Goal: Task Accomplishment & Management: Manage account settings

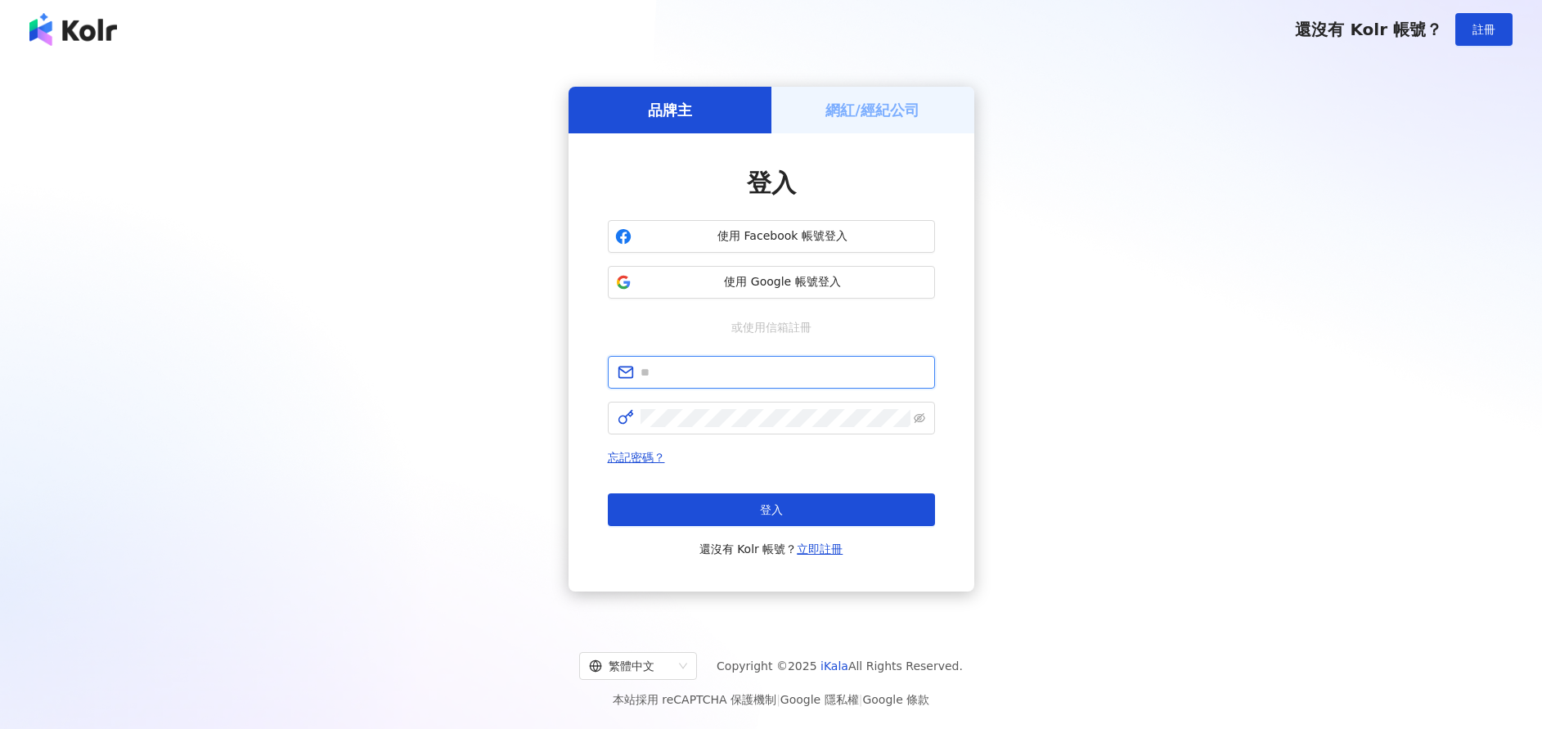
click at [706, 370] on input "text" at bounding box center [783, 372] width 285 height 18
type input "**********"
click at [916, 418] on icon "eye-invisible" at bounding box center [919, 417] width 11 height 11
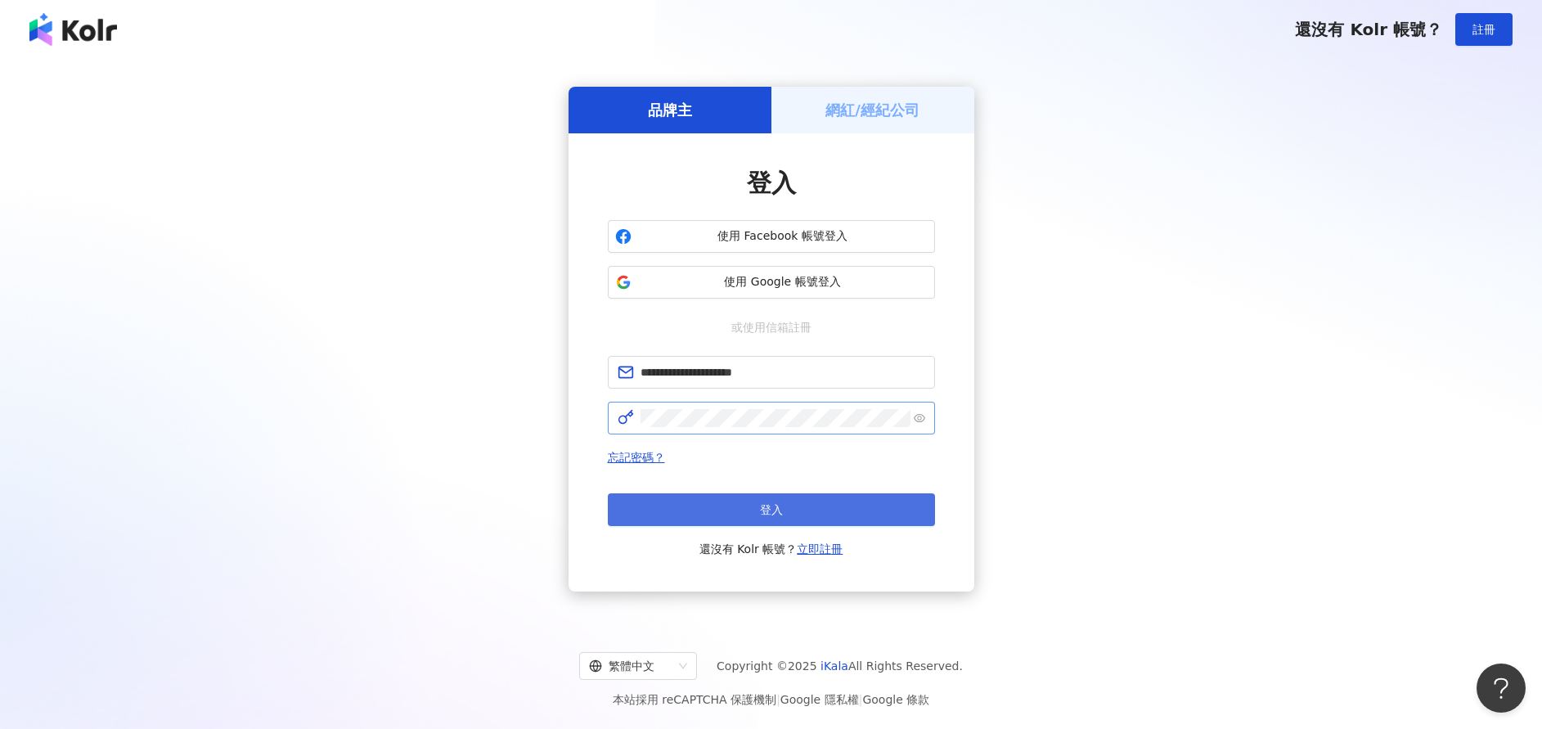
click at [830, 505] on button "登入" at bounding box center [771, 509] width 327 height 33
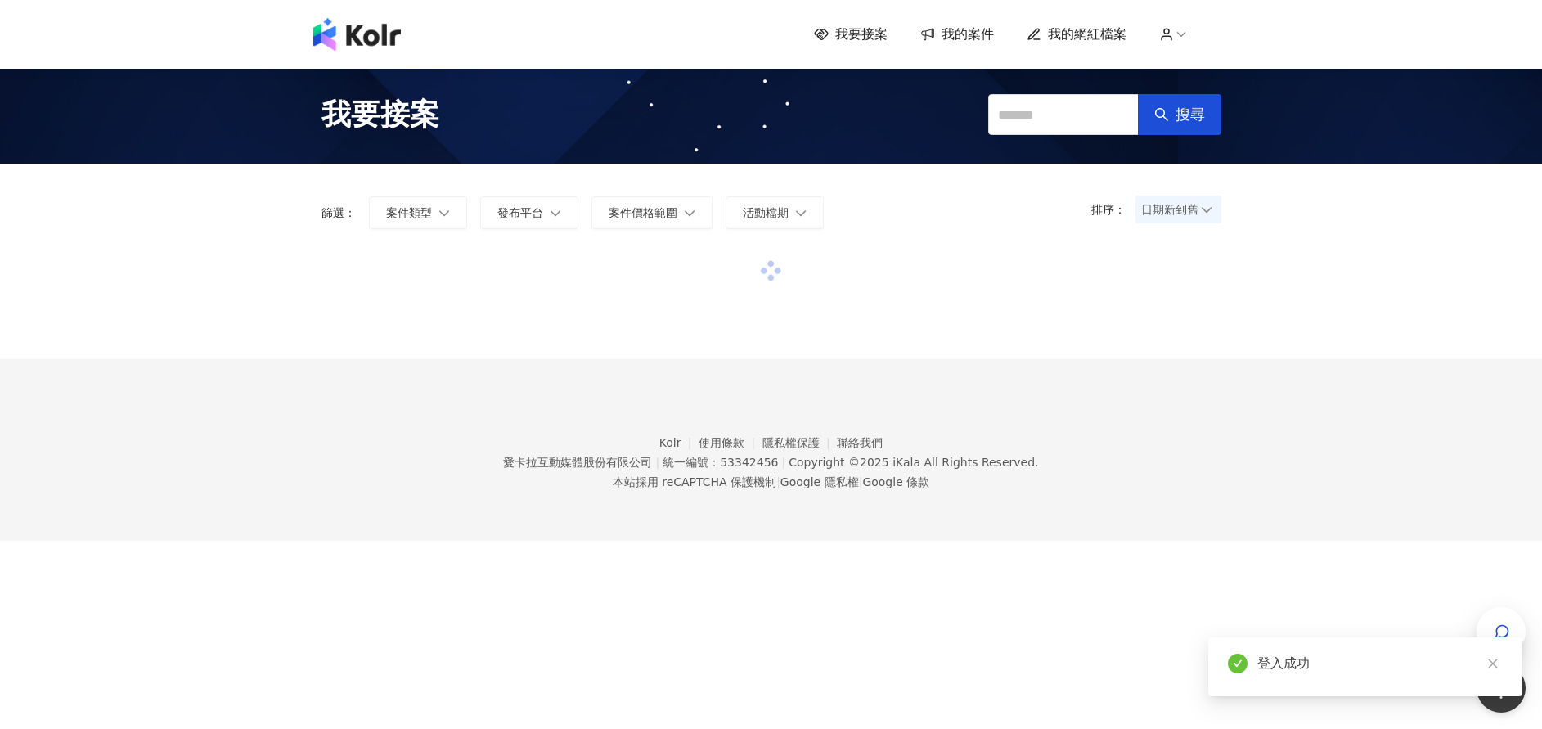
click at [1078, 38] on span "我的網紅檔案" at bounding box center [1087, 34] width 79 height 18
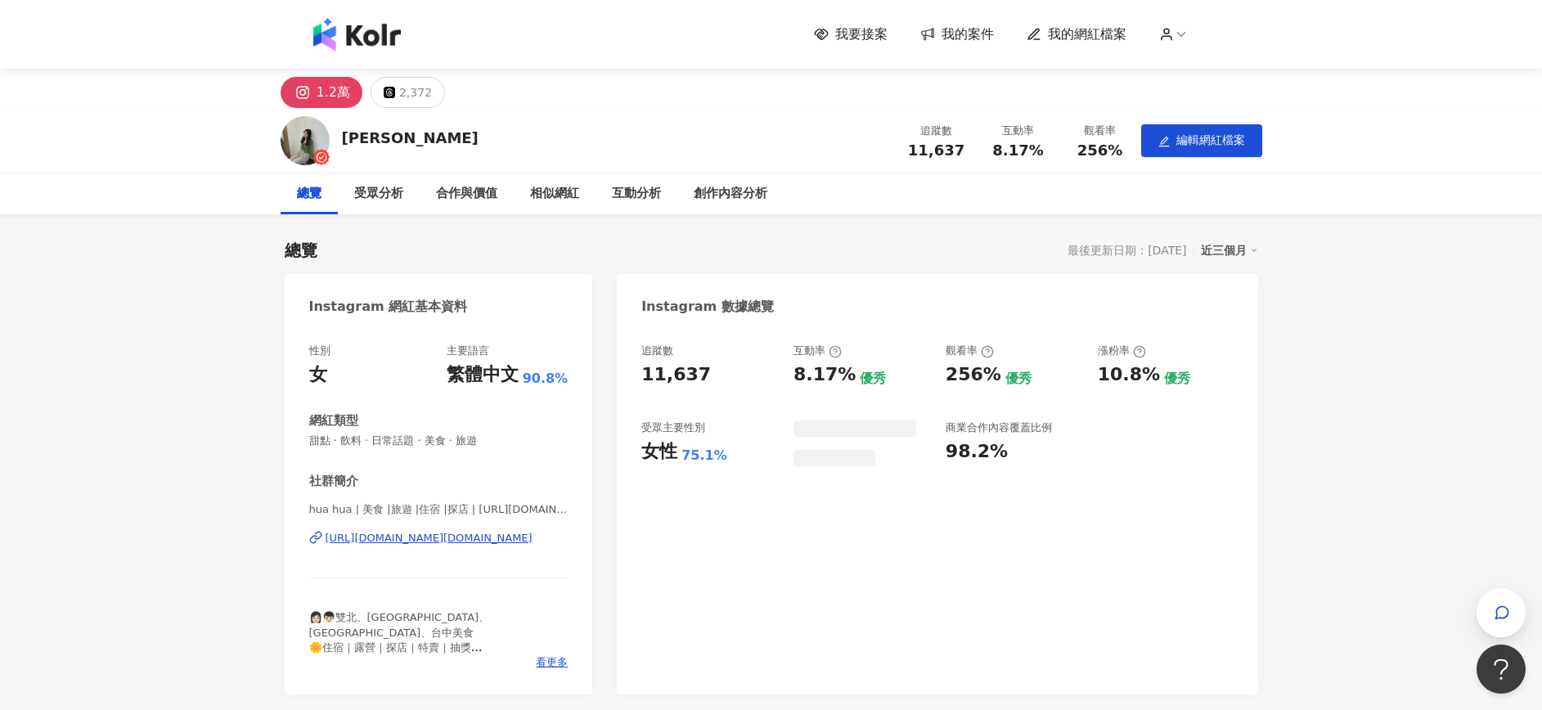
scroll to position [491, 0]
